Goal: Transaction & Acquisition: Purchase product/service

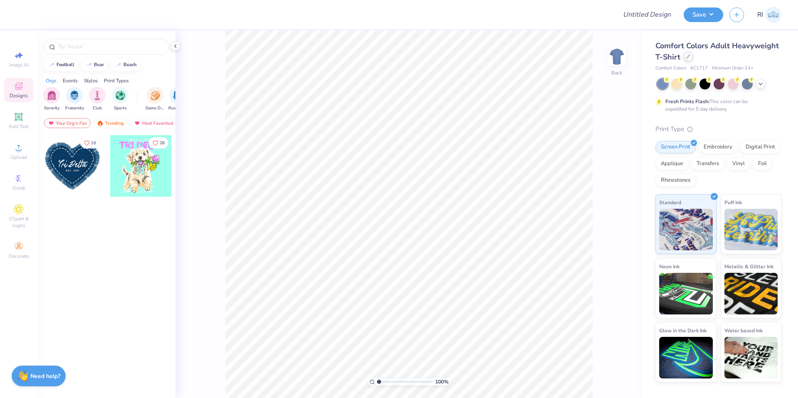
drag, startPoint x: 696, startPoint y: 53, endPoint x: 691, endPoint y: 55, distance: 4.9
click at [694, 54] on div "Comfort Colors Adult Heavyweight T-Shirt" at bounding box center [719, 51] width 126 height 22
click at [689, 57] on icon at bounding box center [689, 56] width 4 height 4
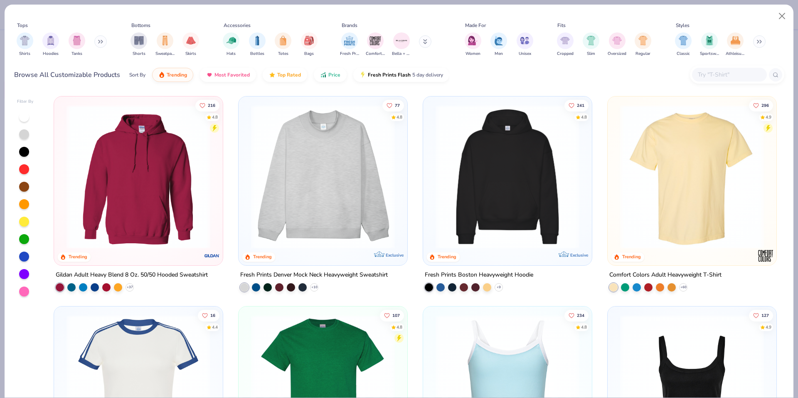
click at [715, 74] on input "text" at bounding box center [729, 75] width 64 height 10
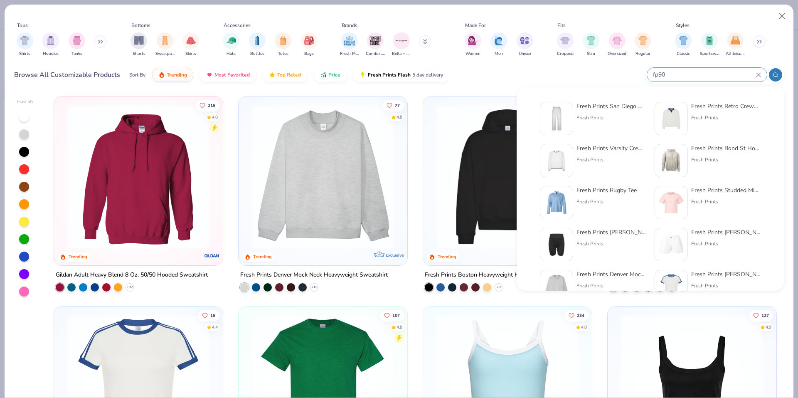
type input "fp90"
click at [563, 111] on img at bounding box center [557, 119] width 26 height 26
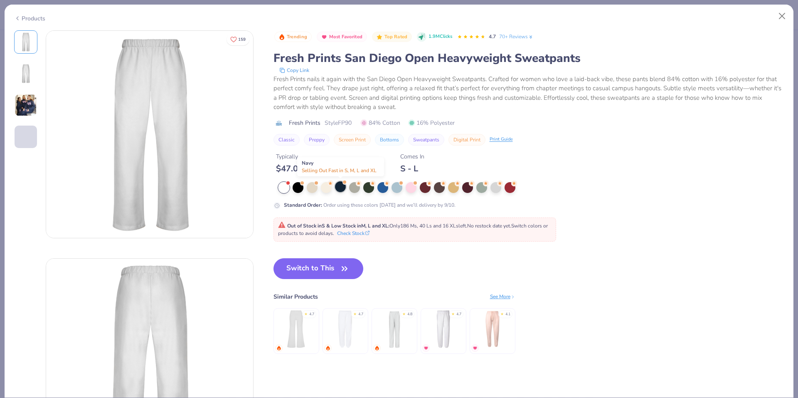
click at [336, 186] on div at bounding box center [340, 186] width 11 height 11
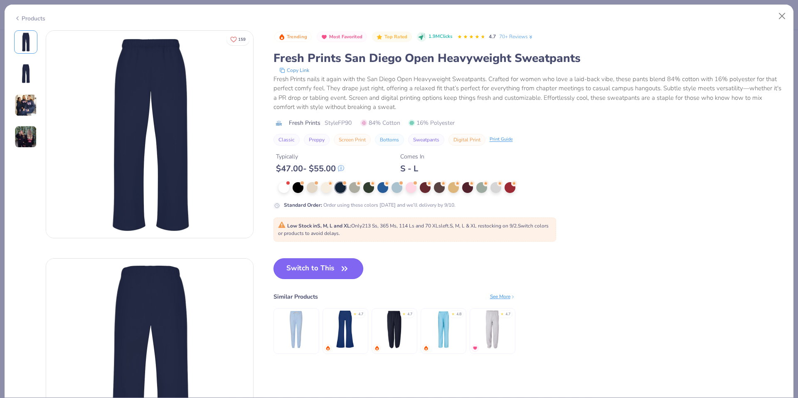
click at [318, 266] on button "Switch to This" at bounding box center [319, 268] width 90 height 21
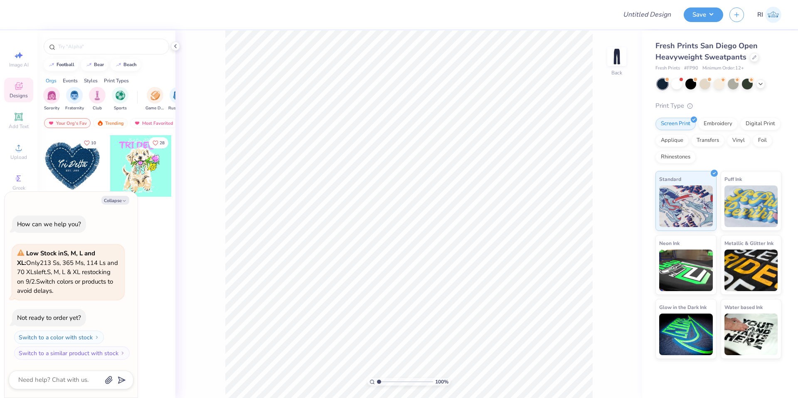
drag, startPoint x: 127, startPoint y: 201, endPoint x: 205, endPoint y: 163, distance: 86.7
click at [127, 201] on button "Collapse" at bounding box center [115, 200] width 28 height 9
type textarea "x"
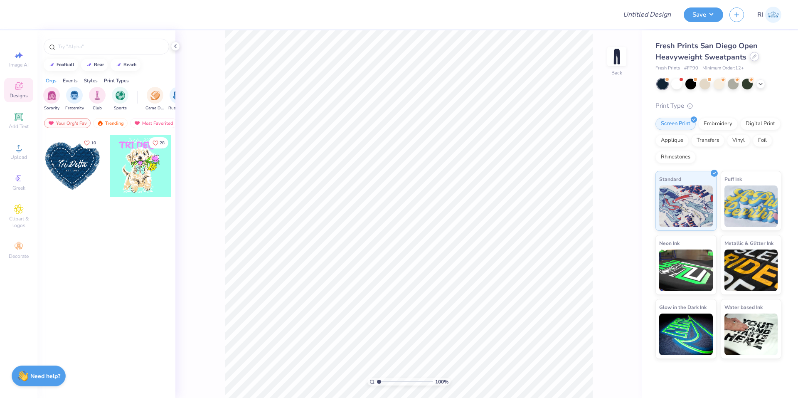
click at [752, 59] on div at bounding box center [754, 56] width 9 height 9
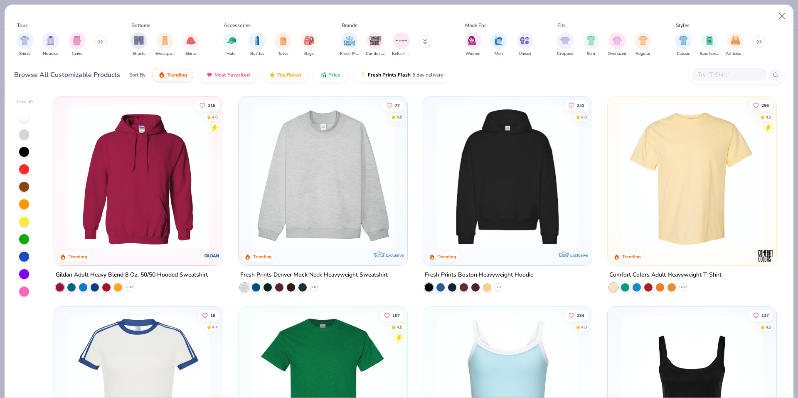
click at [711, 69] on div at bounding box center [737, 75] width 94 height 18
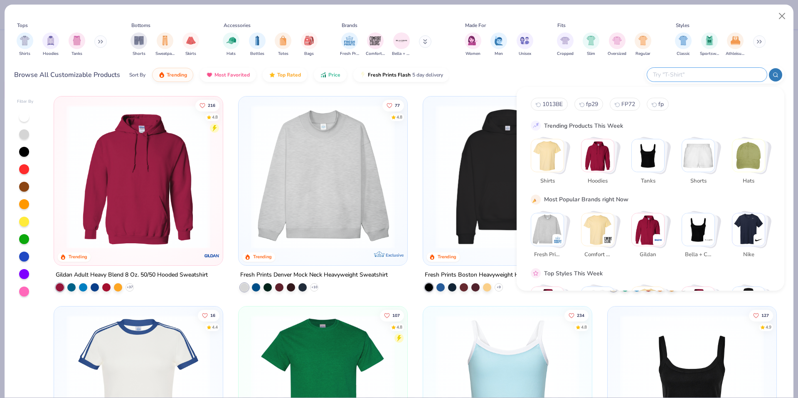
paste input "FP16"
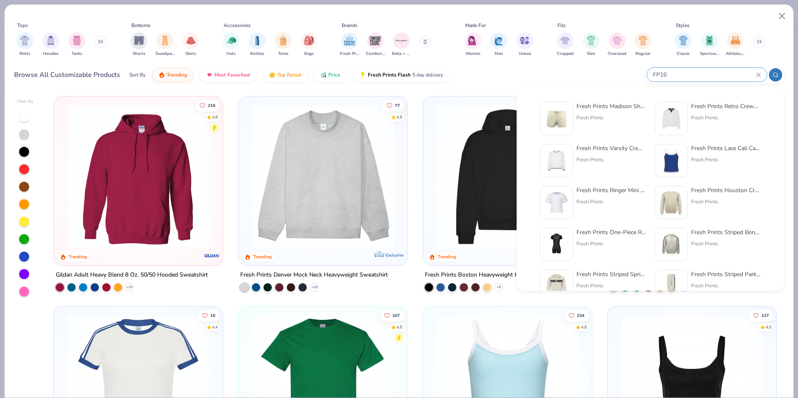
type input "FP16"
click at [563, 121] on img at bounding box center [557, 119] width 26 height 26
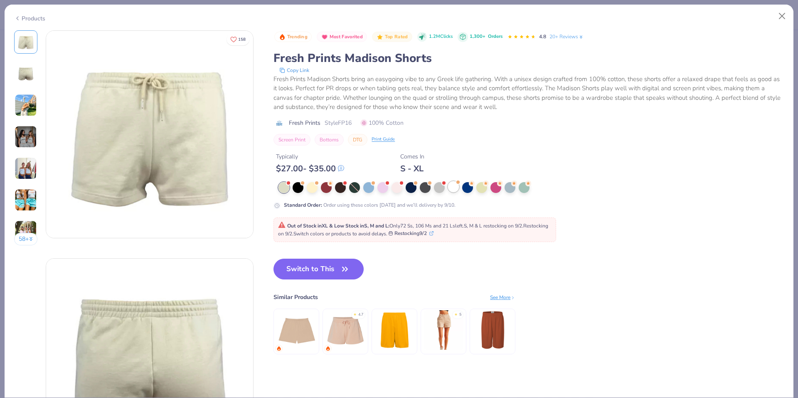
click at [455, 183] on div at bounding box center [453, 186] width 11 height 11
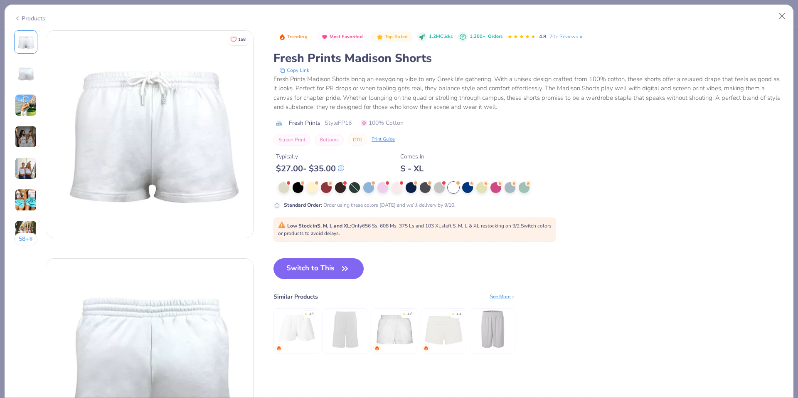
drag, startPoint x: 313, startPoint y: 272, endPoint x: 319, endPoint y: 250, distance: 22.0
click at [313, 271] on button "Switch to This" at bounding box center [319, 268] width 90 height 21
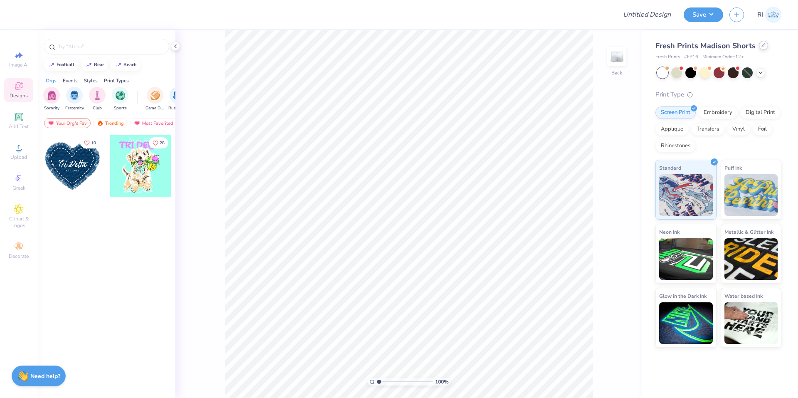
click at [766, 44] on div at bounding box center [763, 45] width 9 height 9
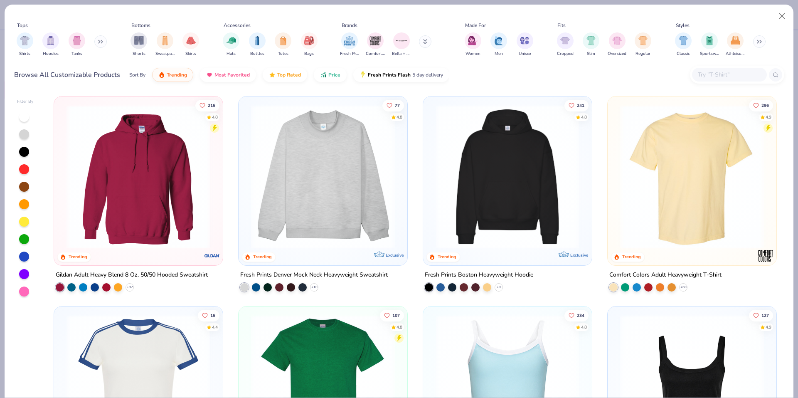
click at [699, 79] on div at bounding box center [729, 75] width 75 height 14
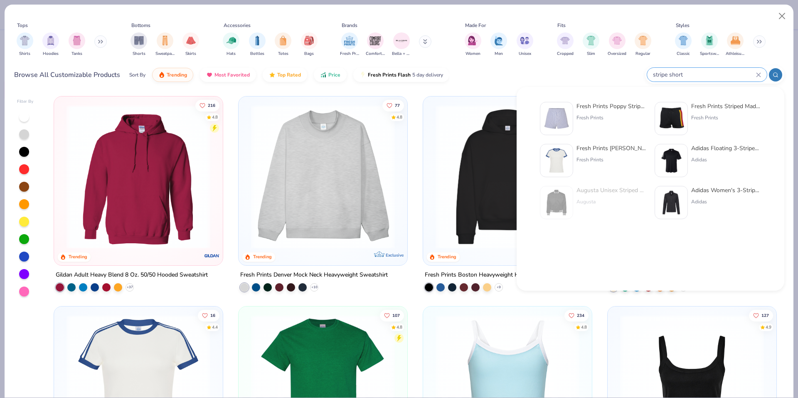
type input "stripe short"
click at [674, 119] on img at bounding box center [672, 119] width 26 height 26
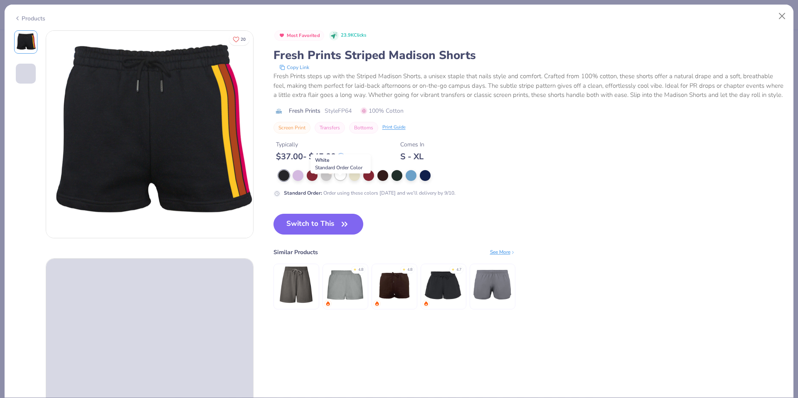
click at [342, 180] on div at bounding box center [340, 174] width 11 height 11
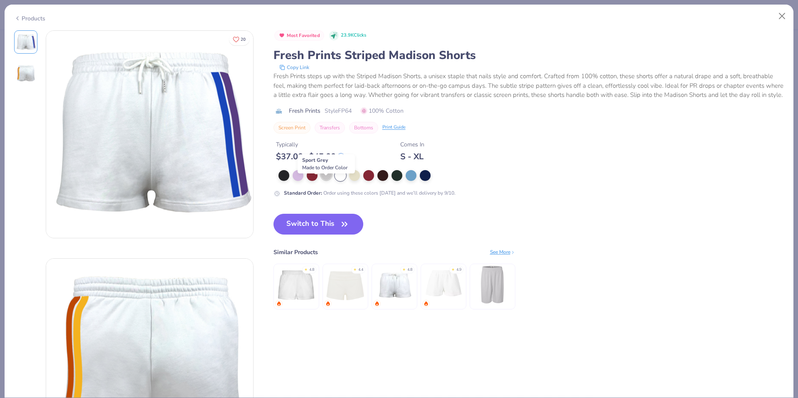
click at [327, 180] on div at bounding box center [326, 174] width 11 height 11
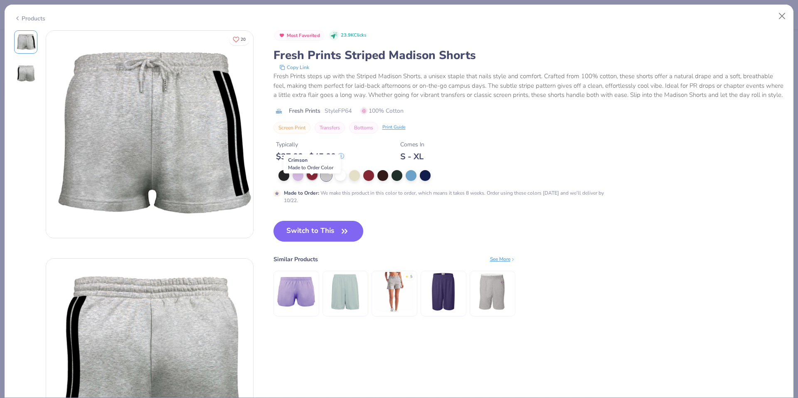
click at [312, 180] on div at bounding box center [312, 174] width 11 height 11
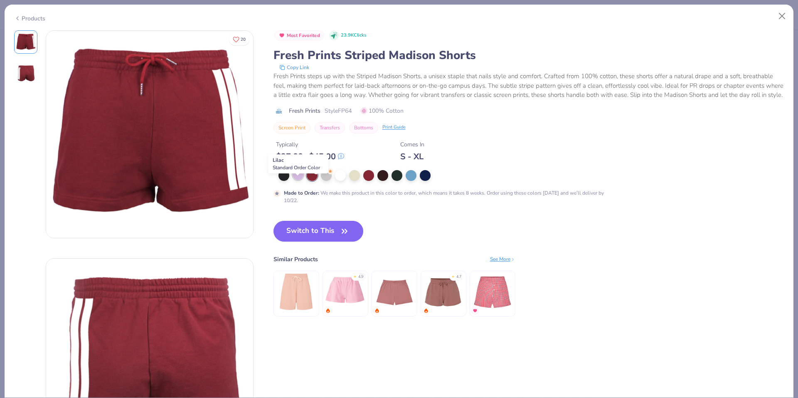
click at [300, 180] on div at bounding box center [298, 174] width 11 height 11
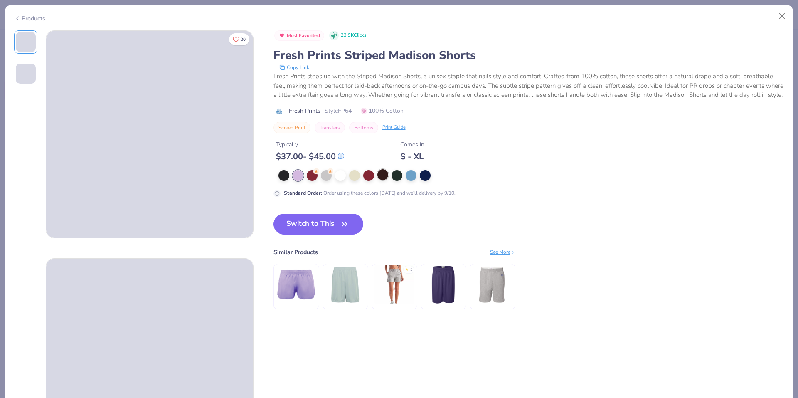
click at [379, 180] on div at bounding box center [383, 174] width 11 height 11
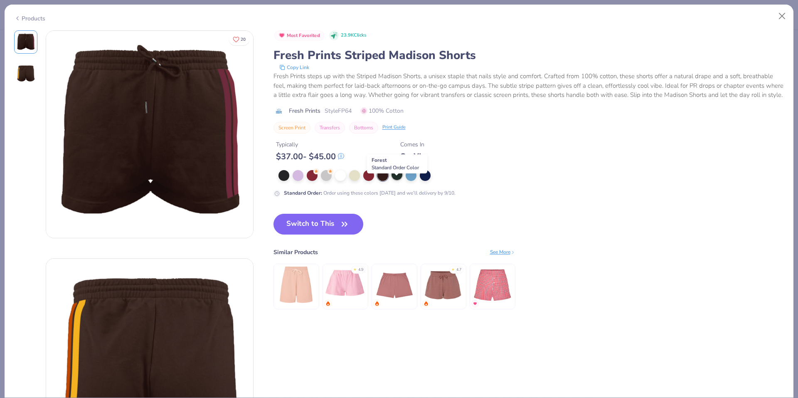
click at [402, 180] on div at bounding box center [397, 174] width 11 height 11
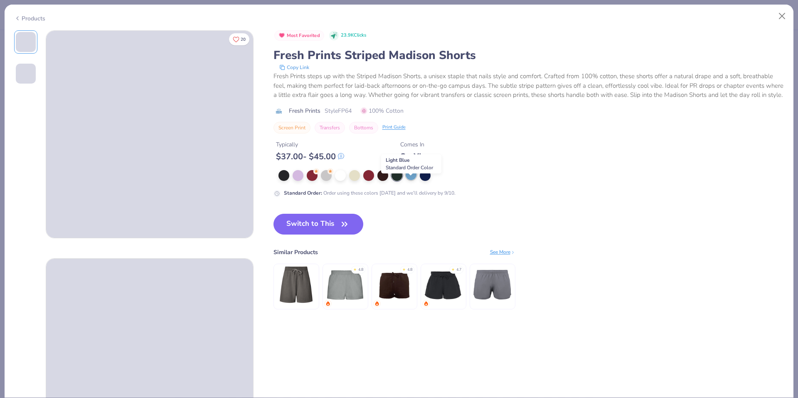
click at [410, 180] on div at bounding box center [411, 174] width 11 height 11
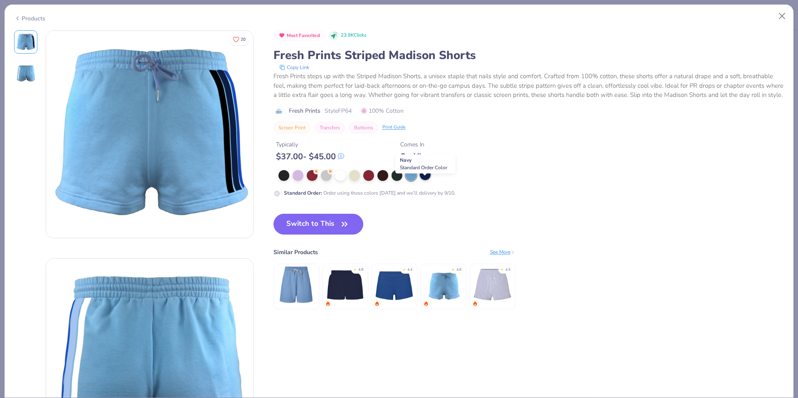
click at [426, 180] on div at bounding box center [425, 174] width 11 height 11
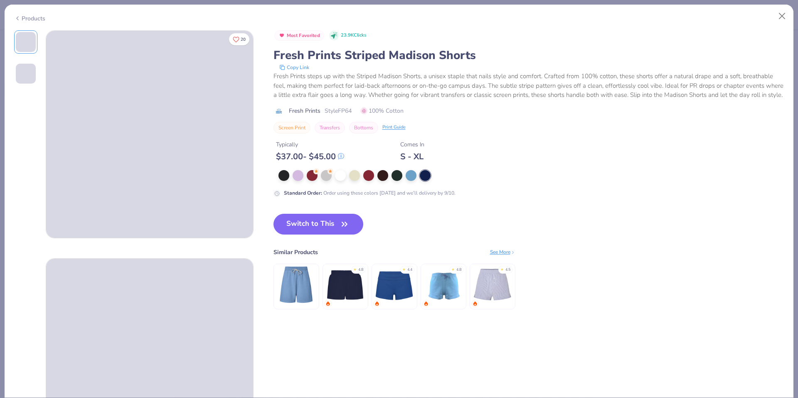
click at [29, 16] on div "Products" at bounding box center [29, 18] width 31 height 9
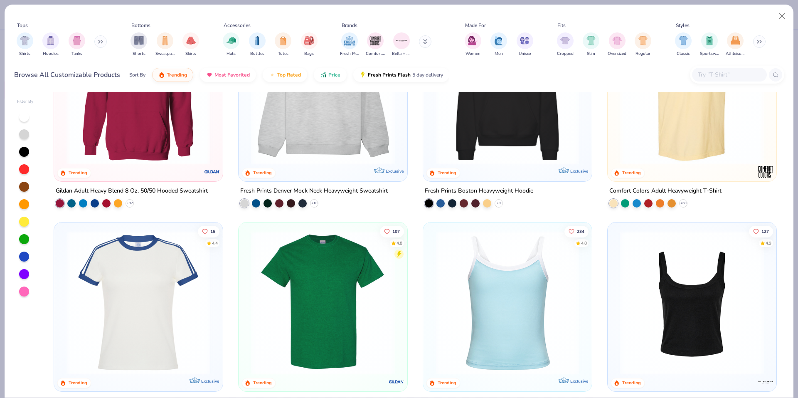
scroll to position [83, 0]
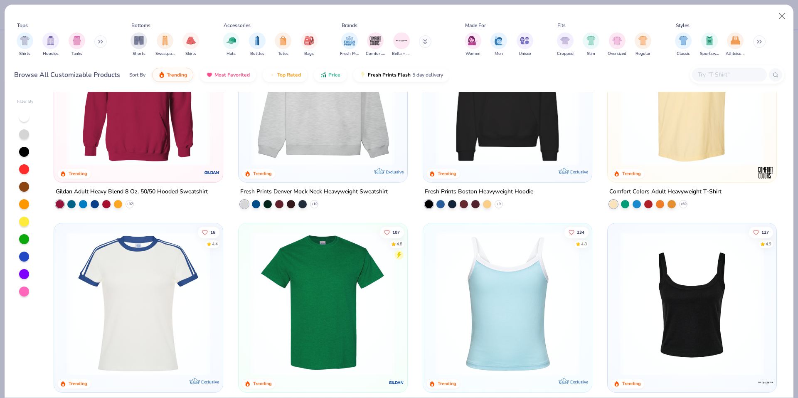
click at [726, 70] on input "text" at bounding box center [729, 75] width 64 height 10
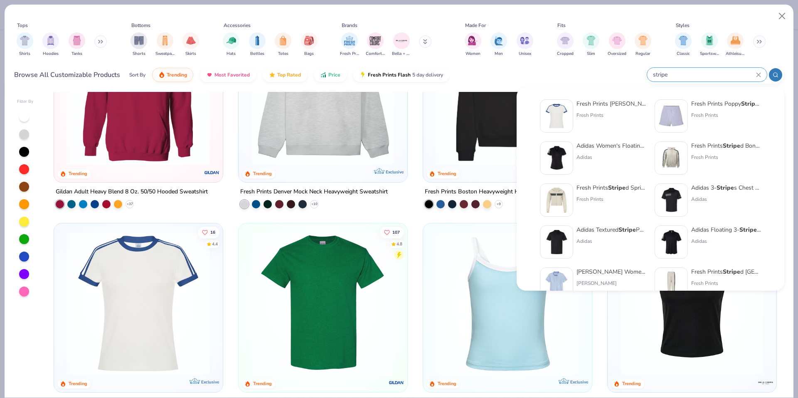
scroll to position [0, 0]
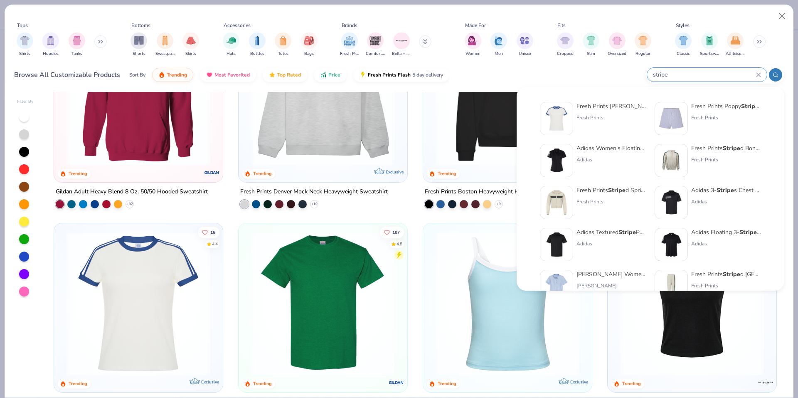
type input "stripe"
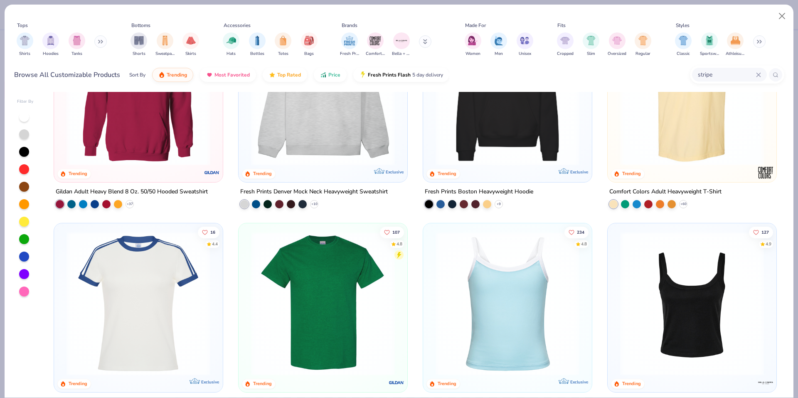
click at [758, 13] on div "Tops Shirts Hoodies Tanks Bottoms Shorts Sweatpants Skirts Accessories Hats Bot…" at bounding box center [399, 47] width 789 height 85
click at [785, 16] on button "Close" at bounding box center [783, 16] width 16 height 16
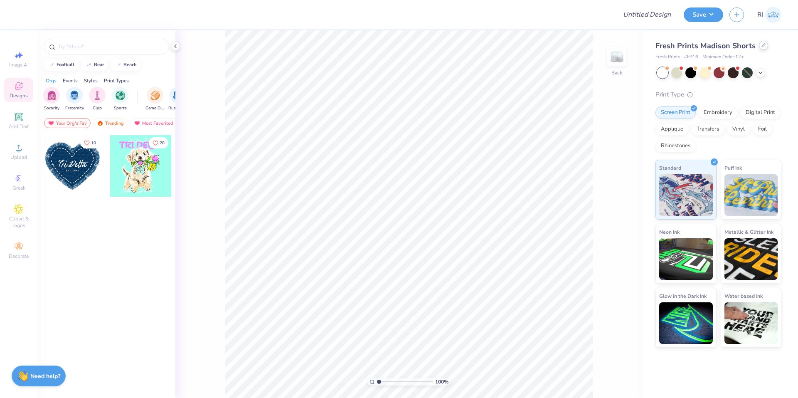
click at [762, 43] on div at bounding box center [763, 45] width 9 height 9
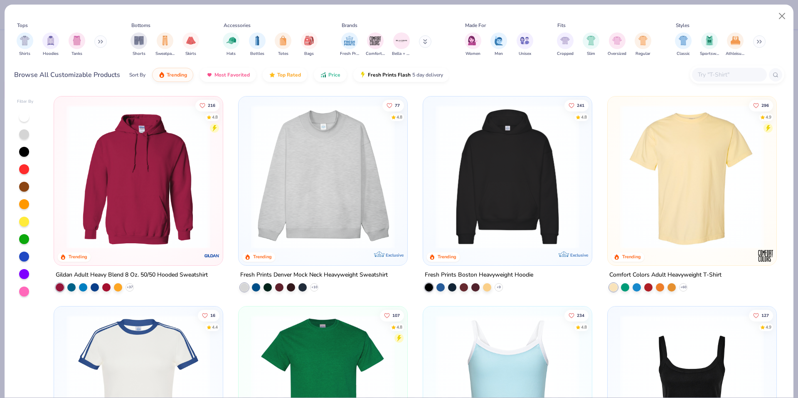
click at [722, 75] on input "text" at bounding box center [729, 75] width 64 height 10
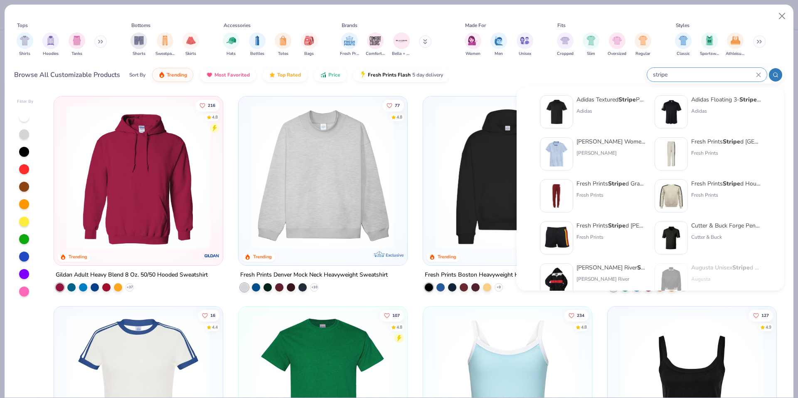
scroll to position [100, 0]
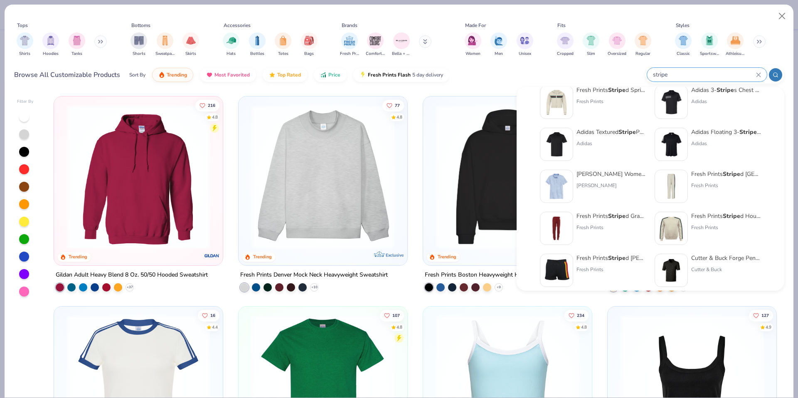
type input "stripe"
click at [664, 220] on img at bounding box center [672, 228] width 26 height 26
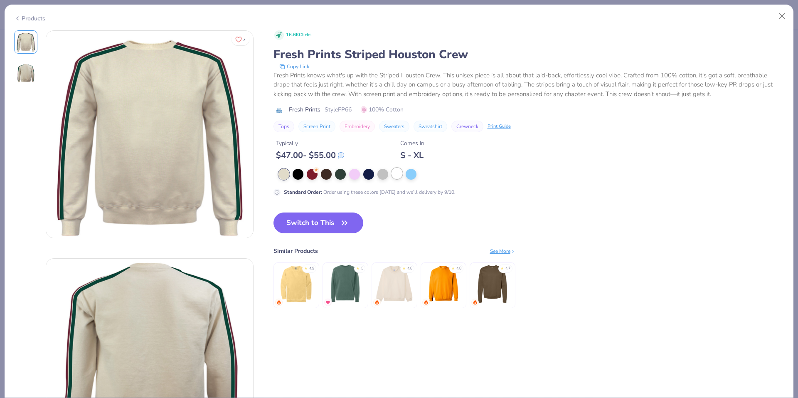
click at [393, 176] on div at bounding box center [397, 173] width 11 height 11
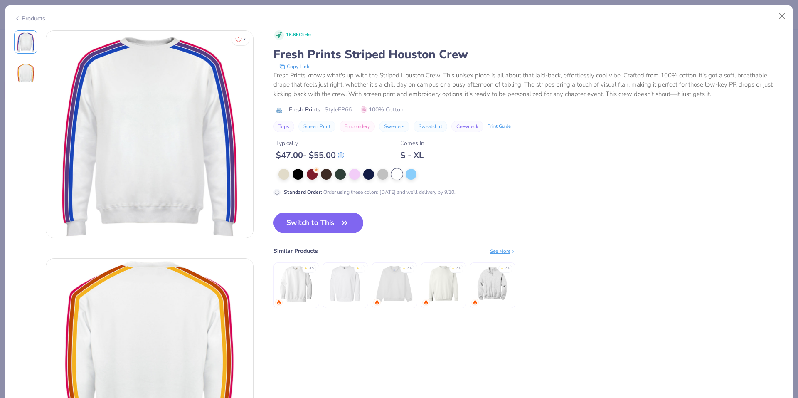
click at [30, 21] on div "Products" at bounding box center [399, 16] width 789 height 22
click at [39, 14] on div "Products" at bounding box center [29, 18] width 31 height 9
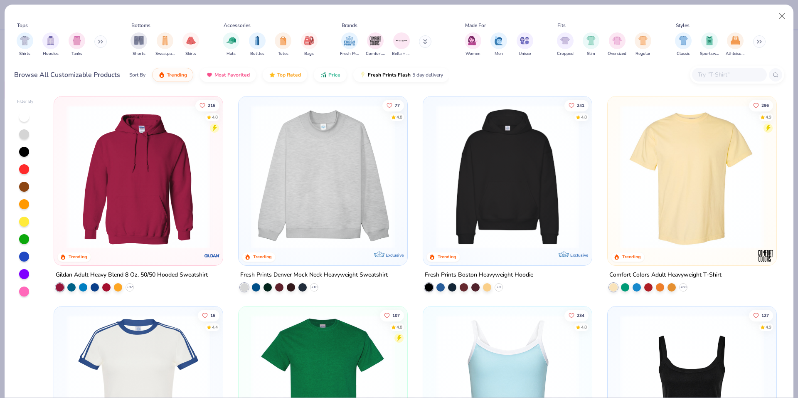
click at [719, 78] on input "text" at bounding box center [729, 75] width 64 height 10
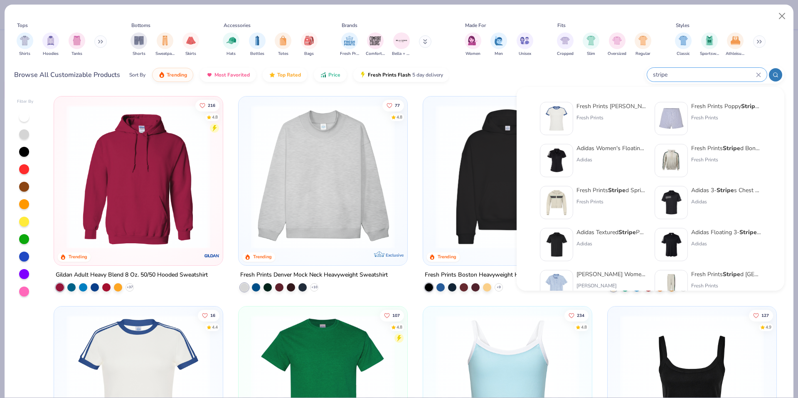
type input "stripe"
click at [682, 157] on img at bounding box center [672, 161] width 26 height 26
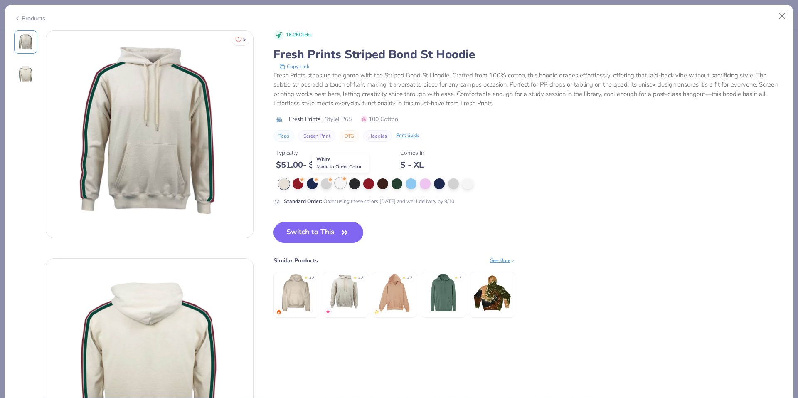
click at [341, 183] on div at bounding box center [340, 183] width 11 height 11
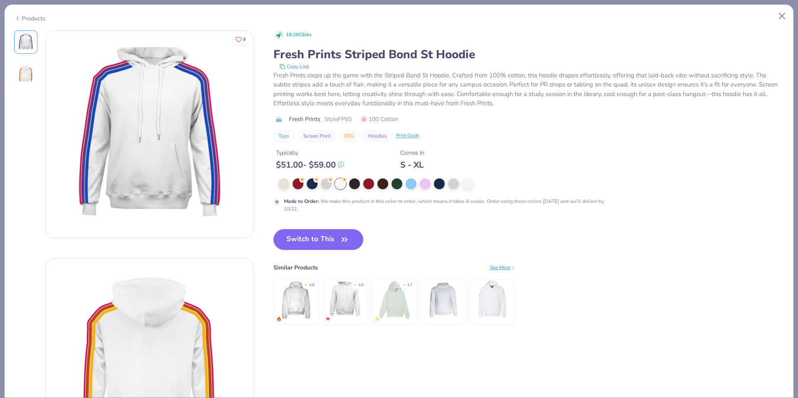
click at [28, 14] on div "Products" at bounding box center [29, 18] width 31 height 9
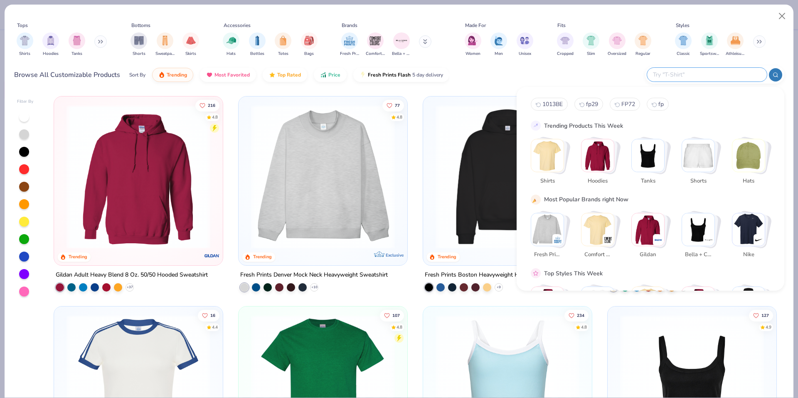
click at [718, 72] on input "text" at bounding box center [706, 75] width 109 height 10
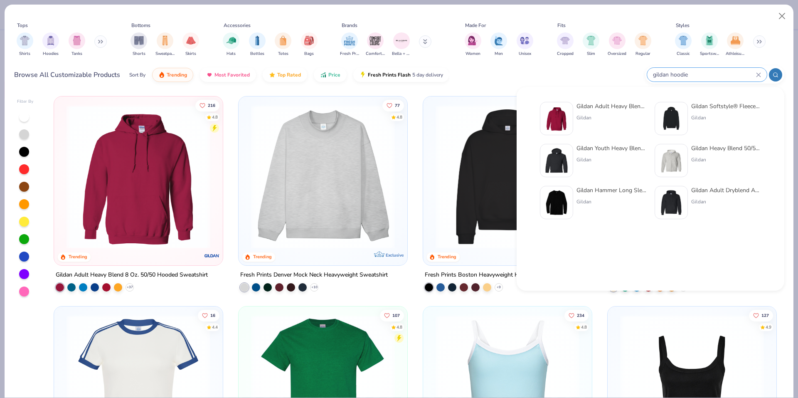
type input "gildan hoodie"
click at [670, 160] on img at bounding box center [672, 161] width 26 height 26
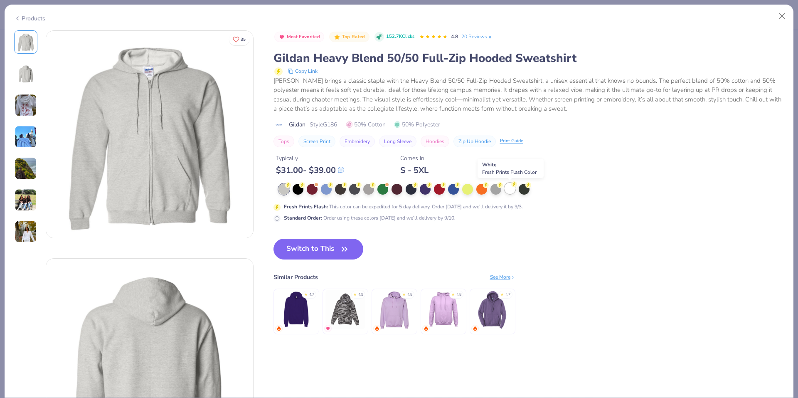
click at [506, 185] on div at bounding box center [510, 188] width 11 height 11
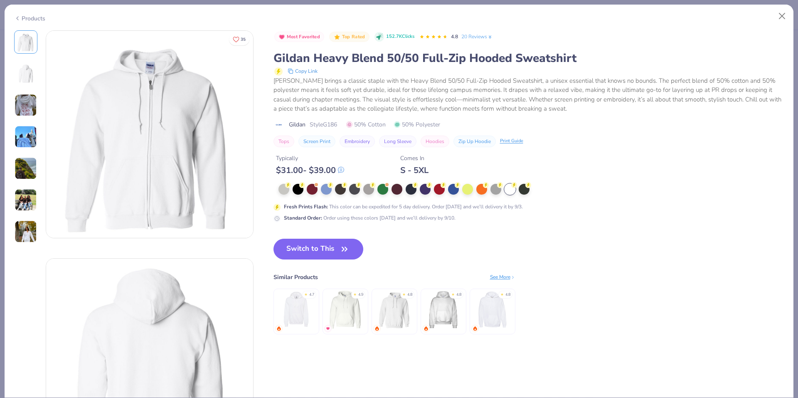
click at [35, 15] on div "Products" at bounding box center [29, 18] width 31 height 9
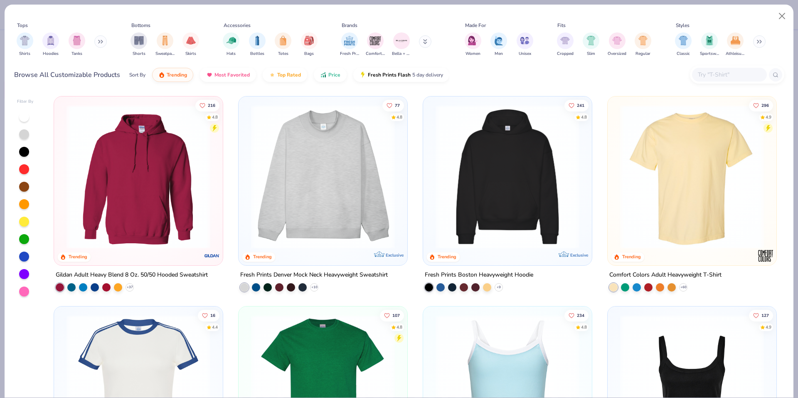
click at [705, 79] on input "text" at bounding box center [729, 75] width 64 height 10
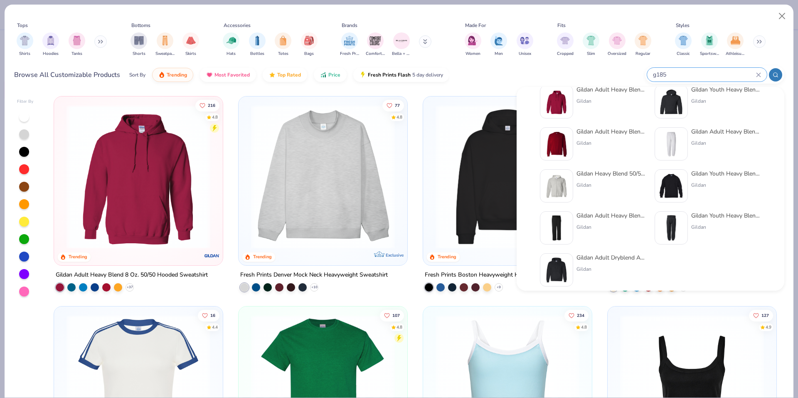
scroll to position [17, 0]
type input "g185"
click at [611, 98] on div "Gildan" at bounding box center [612, 100] width 70 height 7
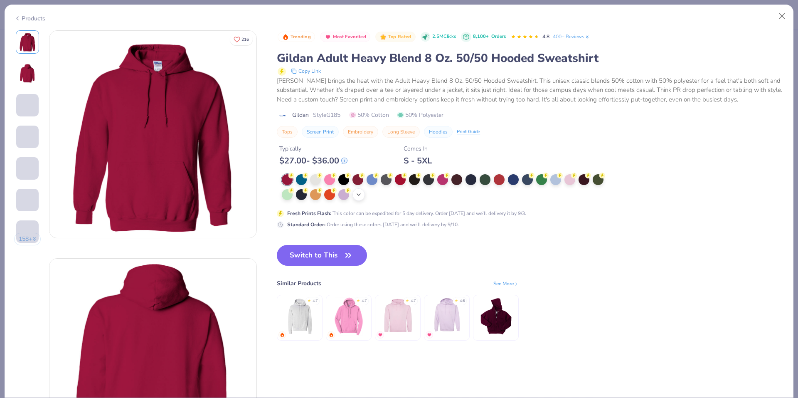
click at [361, 195] on icon at bounding box center [359, 194] width 7 height 7
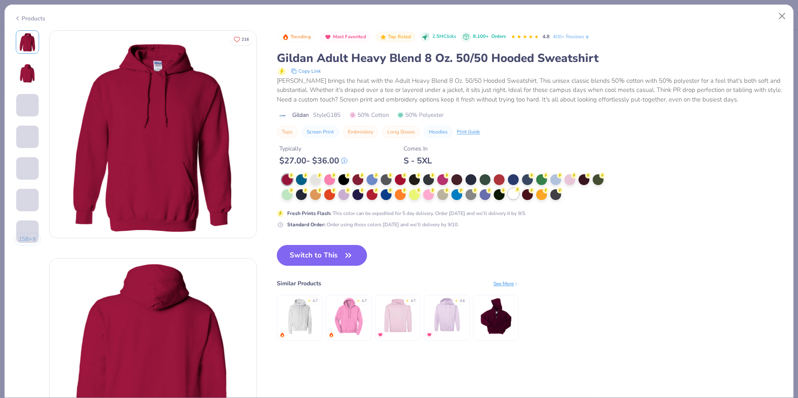
click at [510, 195] on div at bounding box center [513, 193] width 11 height 11
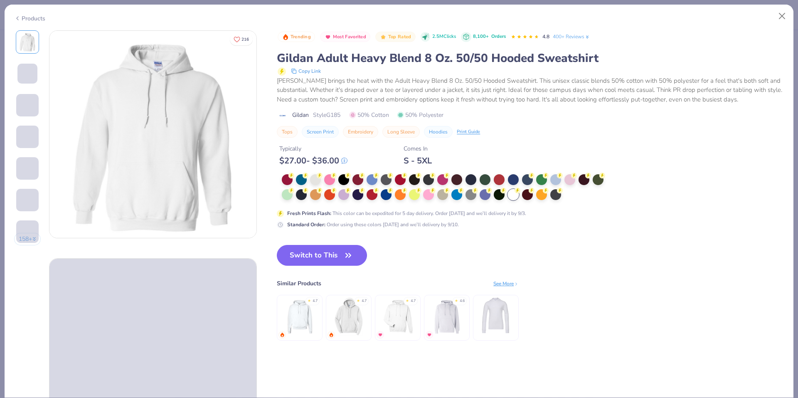
click at [40, 19] on div "Products" at bounding box center [29, 18] width 31 height 9
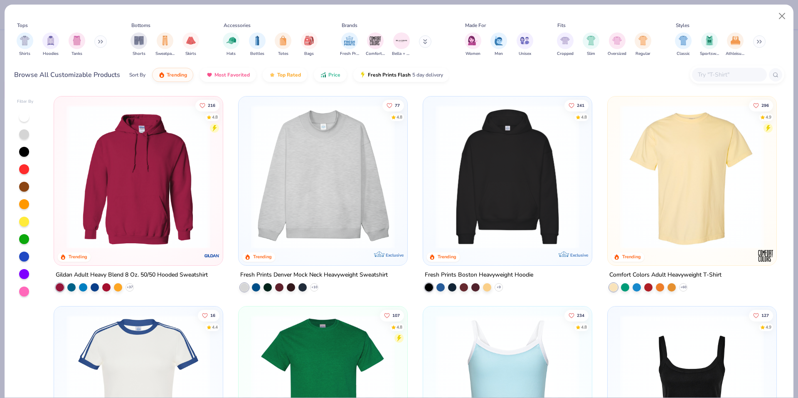
click at [731, 73] on input "text" at bounding box center [729, 75] width 64 height 10
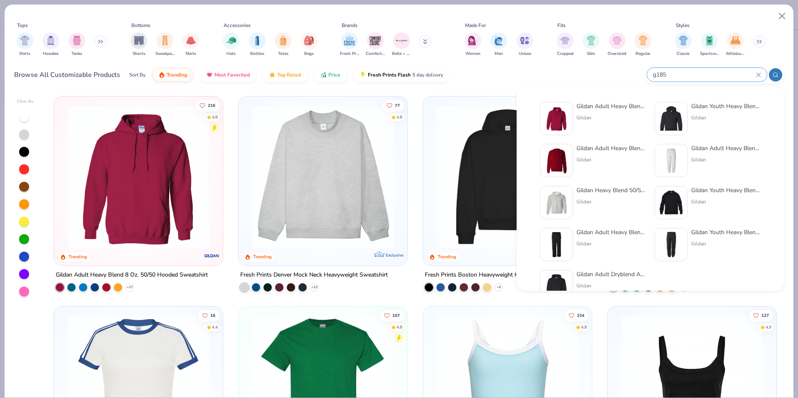
type input "g185"
click at [667, 124] on img at bounding box center [672, 119] width 26 height 26
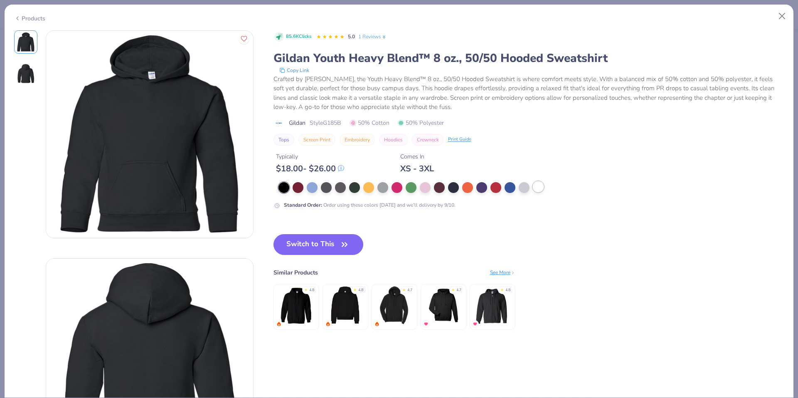
click at [537, 188] on div at bounding box center [538, 186] width 11 height 11
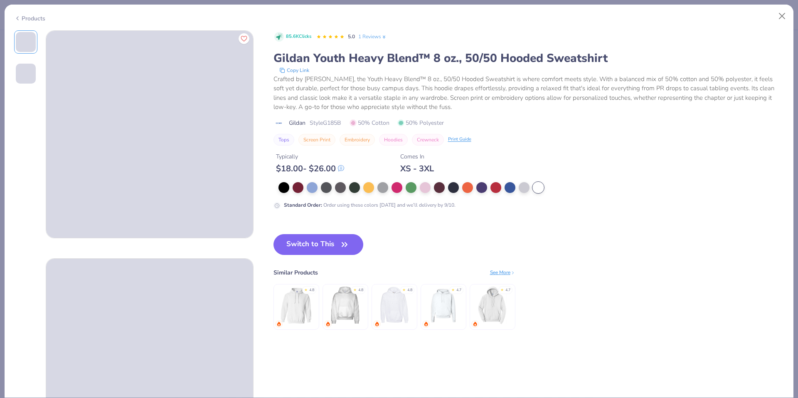
click at [612, 132] on div "85.6K Clicks 5.0 1 Reviews Gildan Youth Heavy Blend™ 8 oz., 50/50 Hooded Sweats…" at bounding box center [529, 87] width 511 height 115
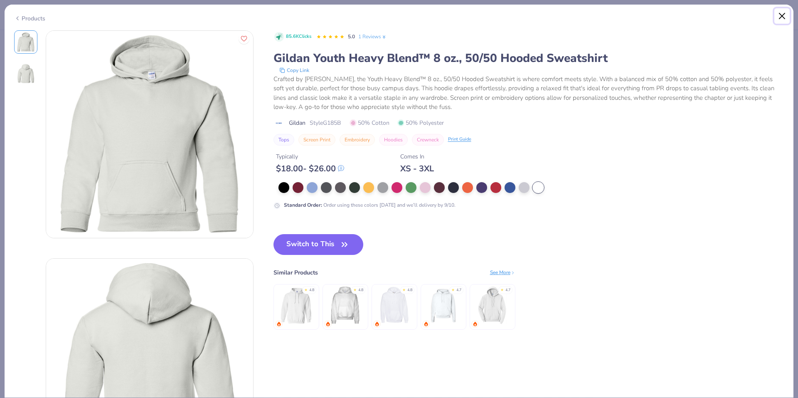
click at [777, 14] on button "Close" at bounding box center [783, 16] width 16 height 16
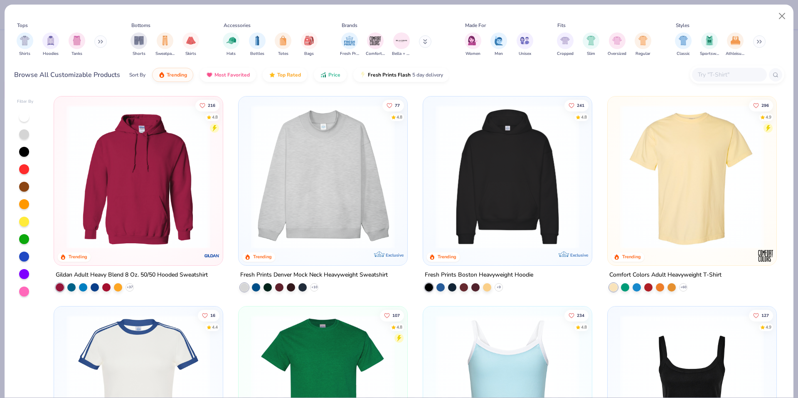
click at [738, 72] on input "text" at bounding box center [729, 75] width 64 height 10
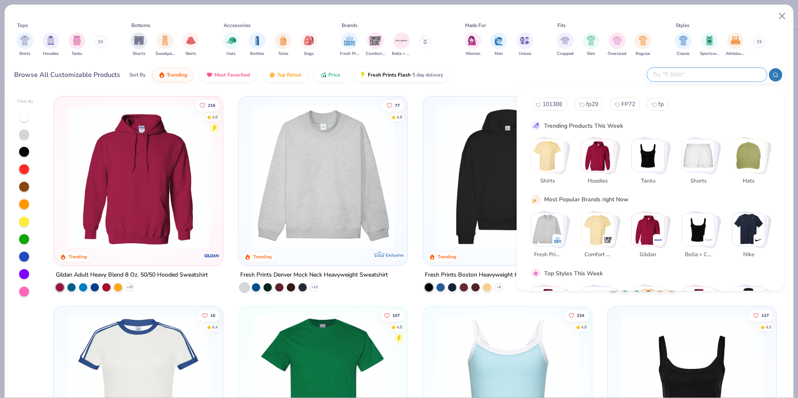
paste input "8393"
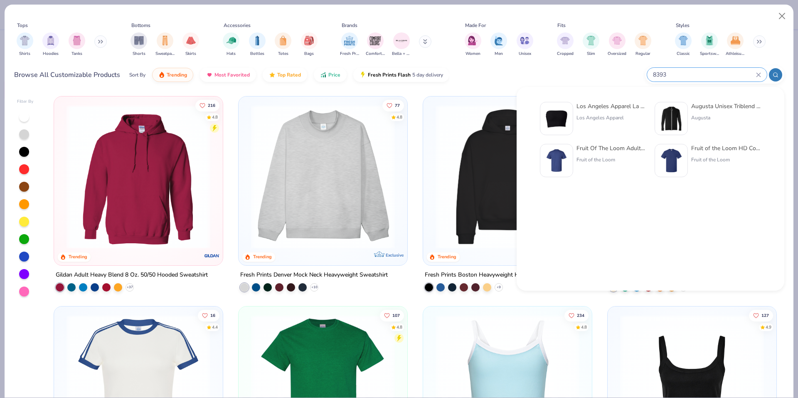
type input "8393"
click at [570, 123] on div at bounding box center [556, 118] width 33 height 33
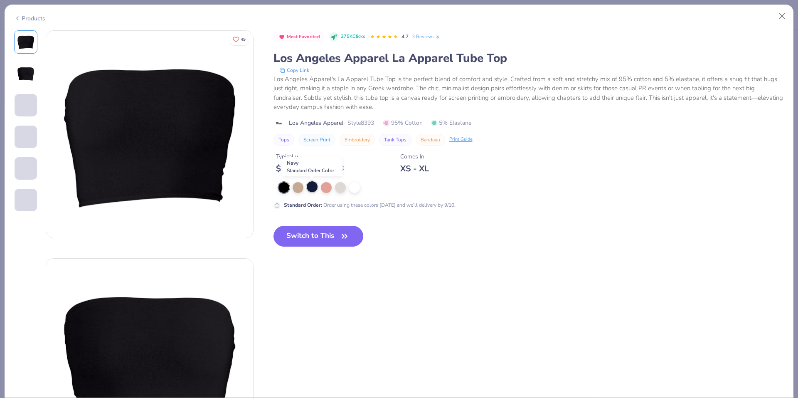
click at [313, 191] on div at bounding box center [312, 186] width 11 height 11
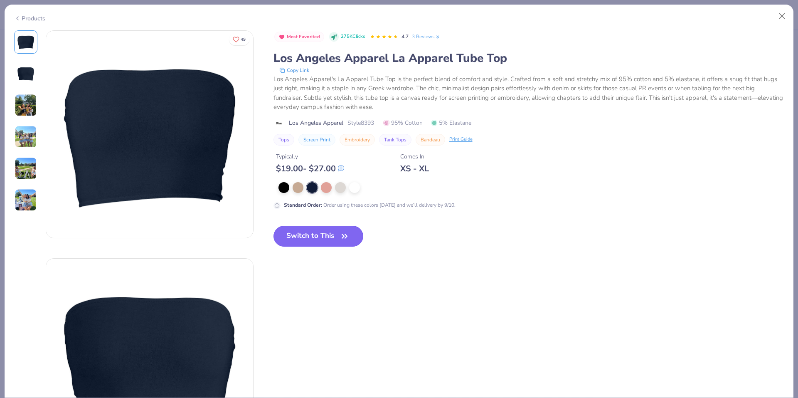
click at [327, 233] on button "Switch to This" at bounding box center [319, 236] width 90 height 21
